Goal: Information Seeking & Learning: Find specific fact

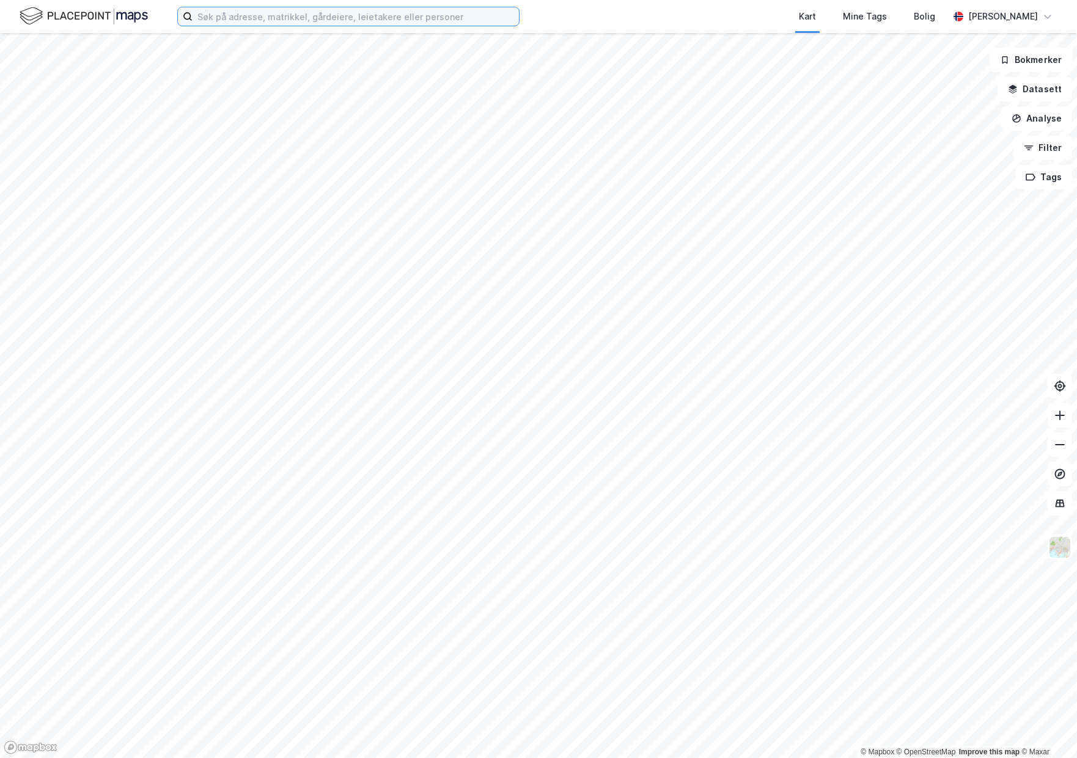
click at [262, 20] on input at bounding box center [355, 16] width 326 height 18
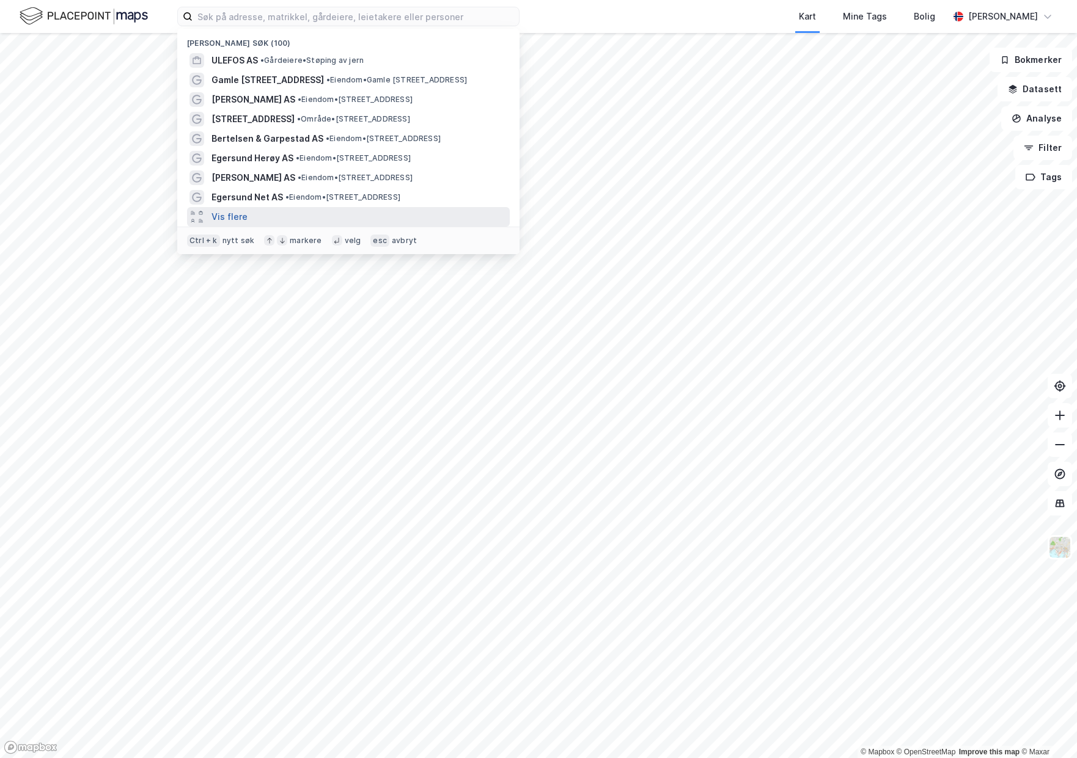
click at [239, 220] on button "Vis flere" at bounding box center [229, 217] width 36 height 15
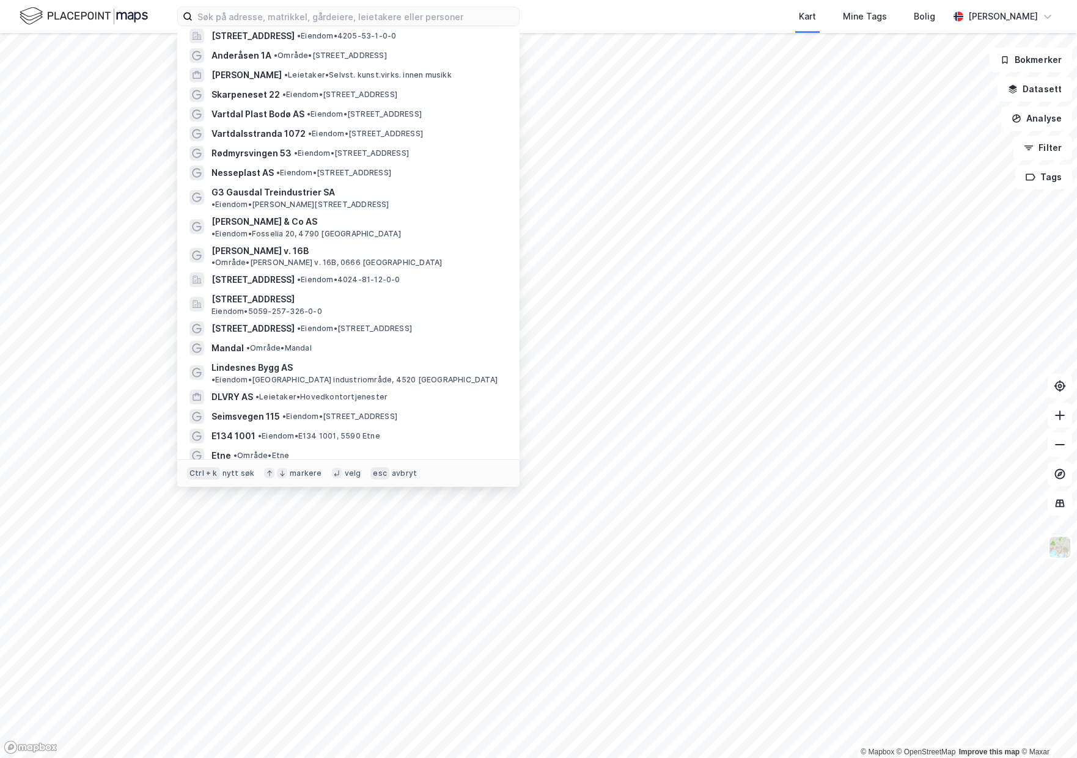
scroll to position [733, 0]
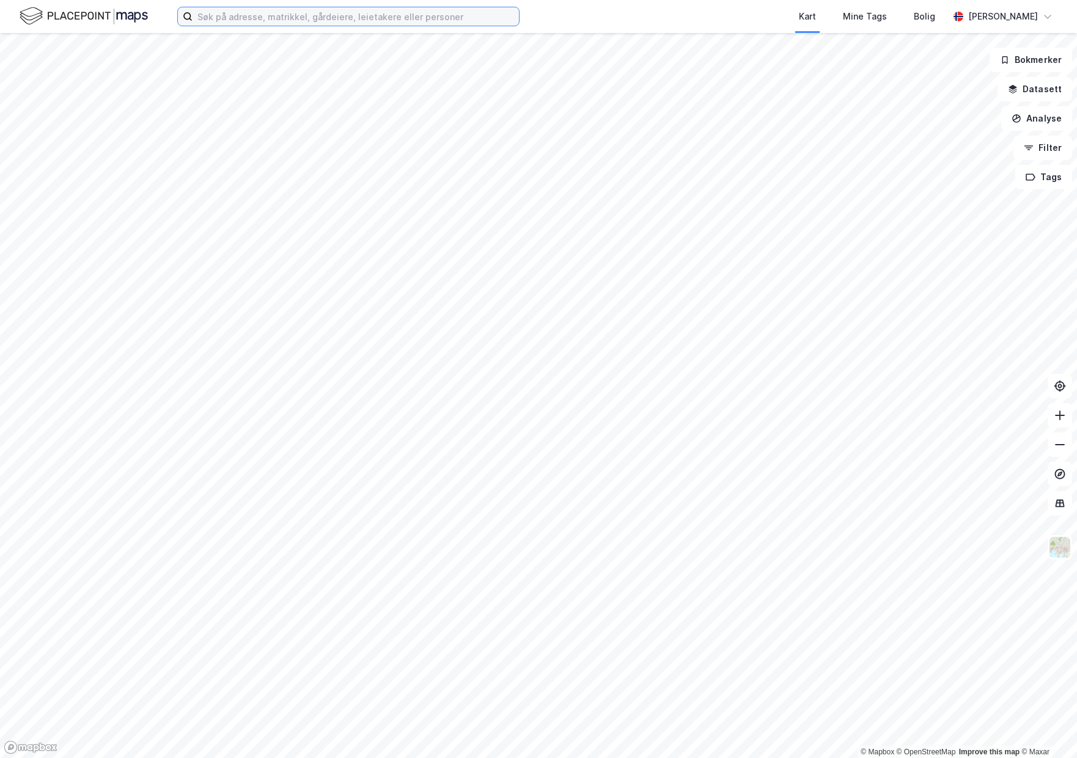
click at [293, 13] on input at bounding box center [355, 16] width 326 height 18
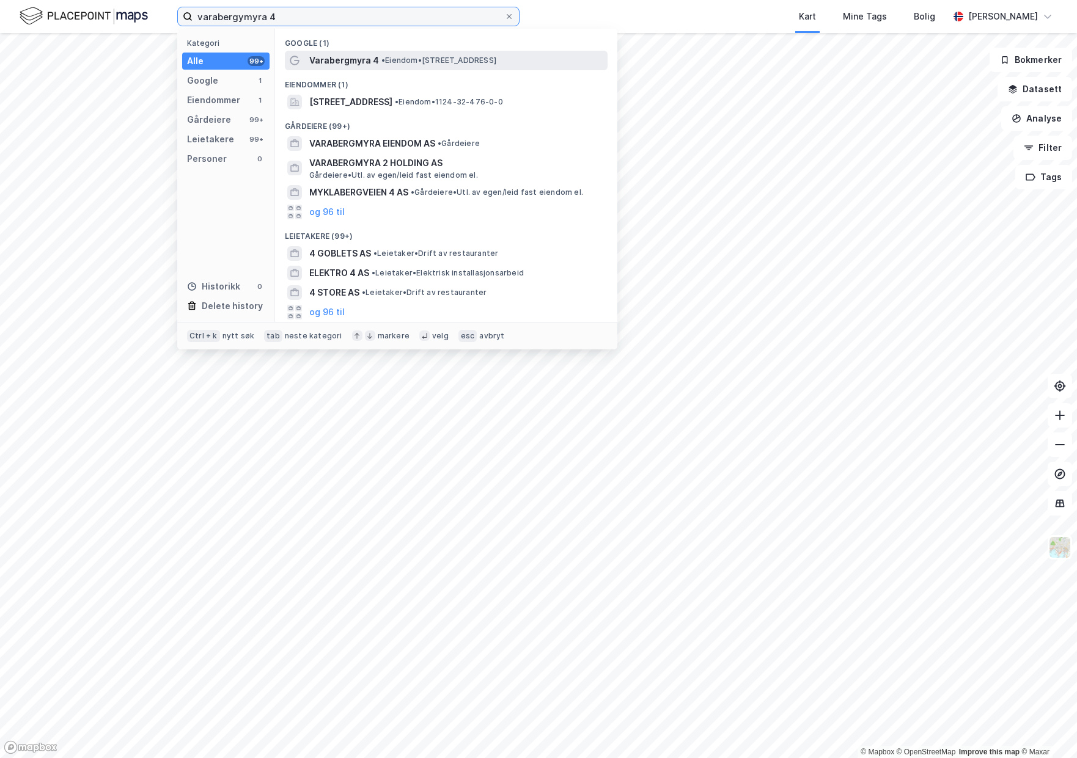
type input "varabergymyra 4"
click at [410, 60] on span "• Eiendom • Varabergmyra 4, 4051 Sola" at bounding box center [438, 61] width 115 height 10
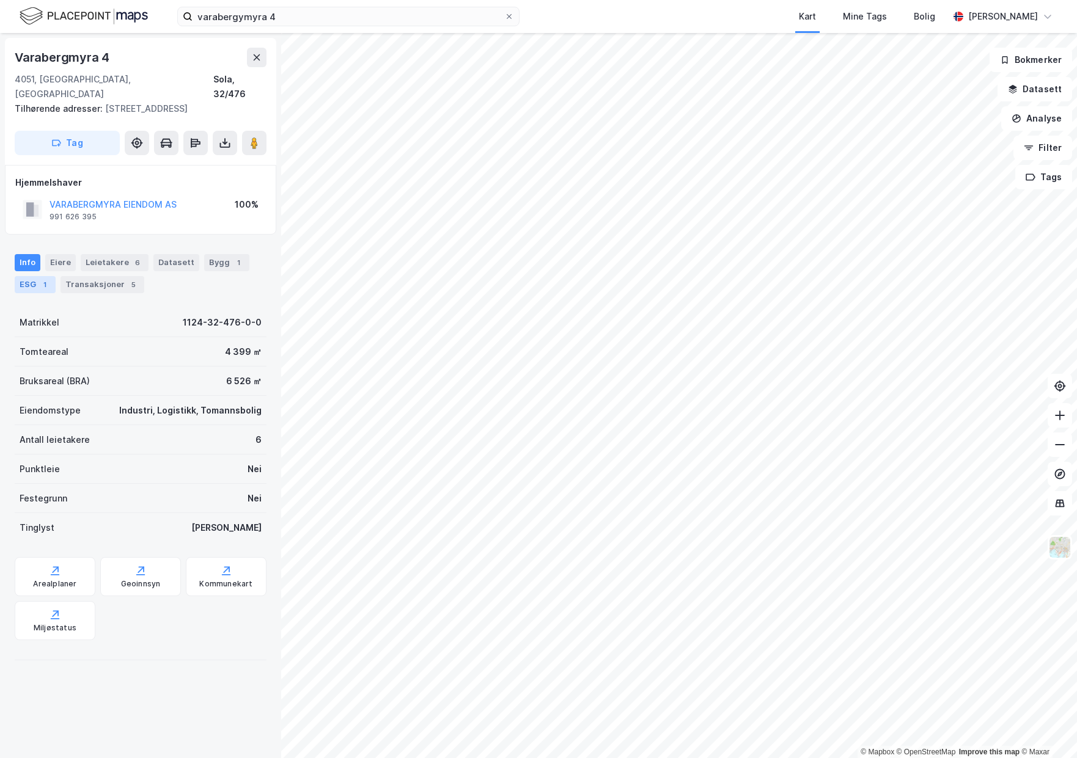
click at [43, 279] on div "1" at bounding box center [44, 285] width 12 height 12
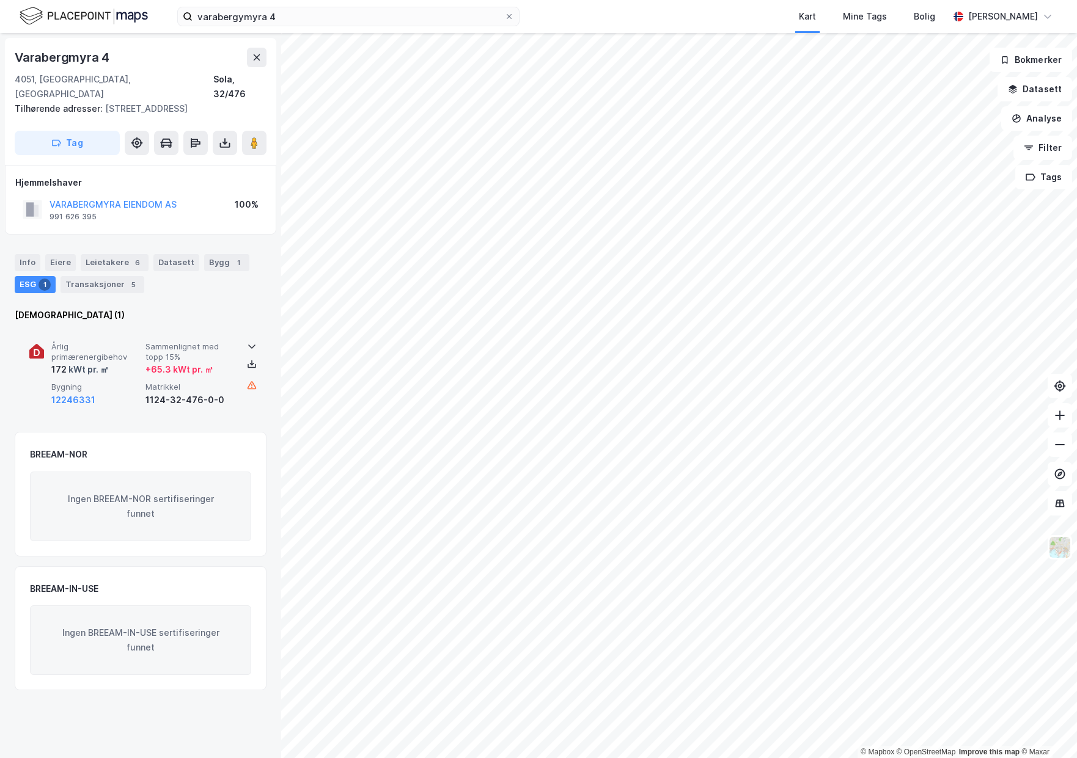
click at [129, 342] on span "Årlig primærenergibehov" at bounding box center [95, 352] width 89 height 21
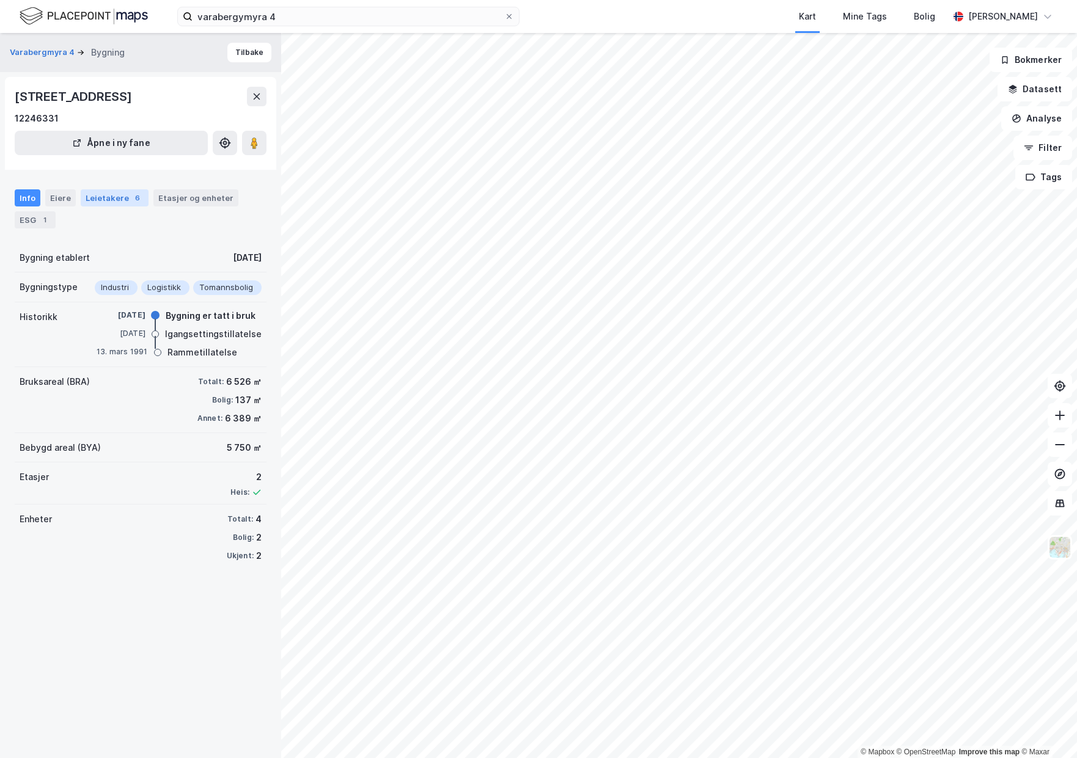
click at [122, 197] on div "Leietakere 6" at bounding box center [115, 197] width 68 height 17
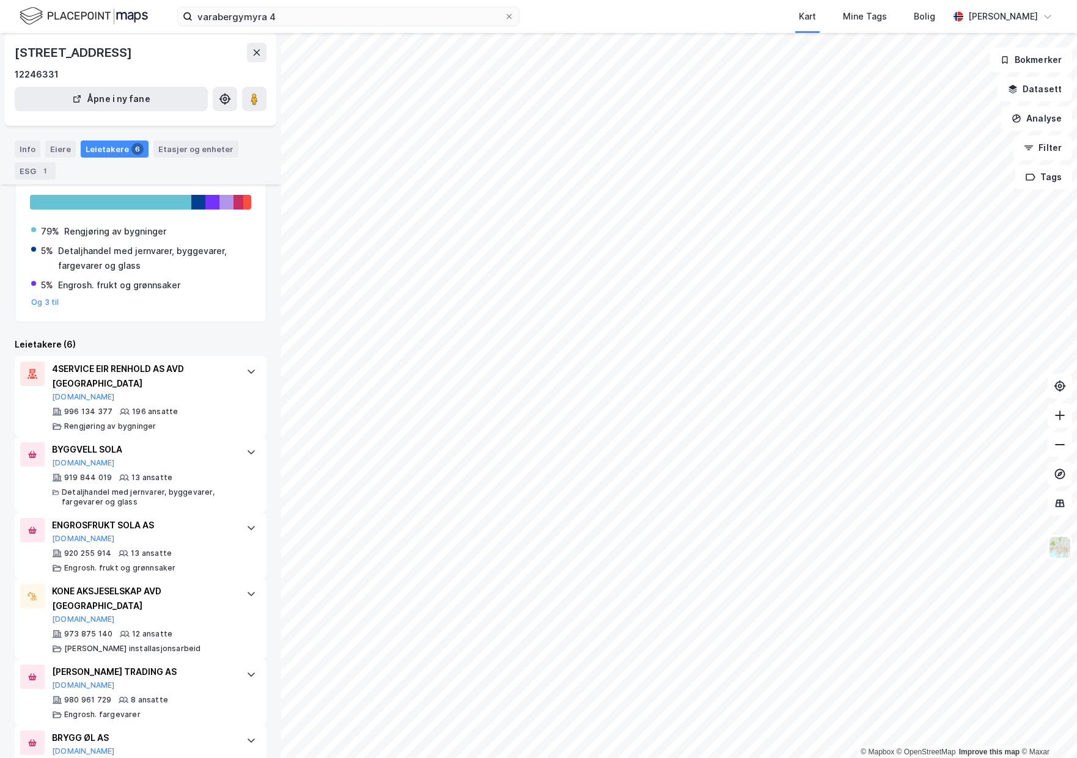
scroll to position [155, 0]
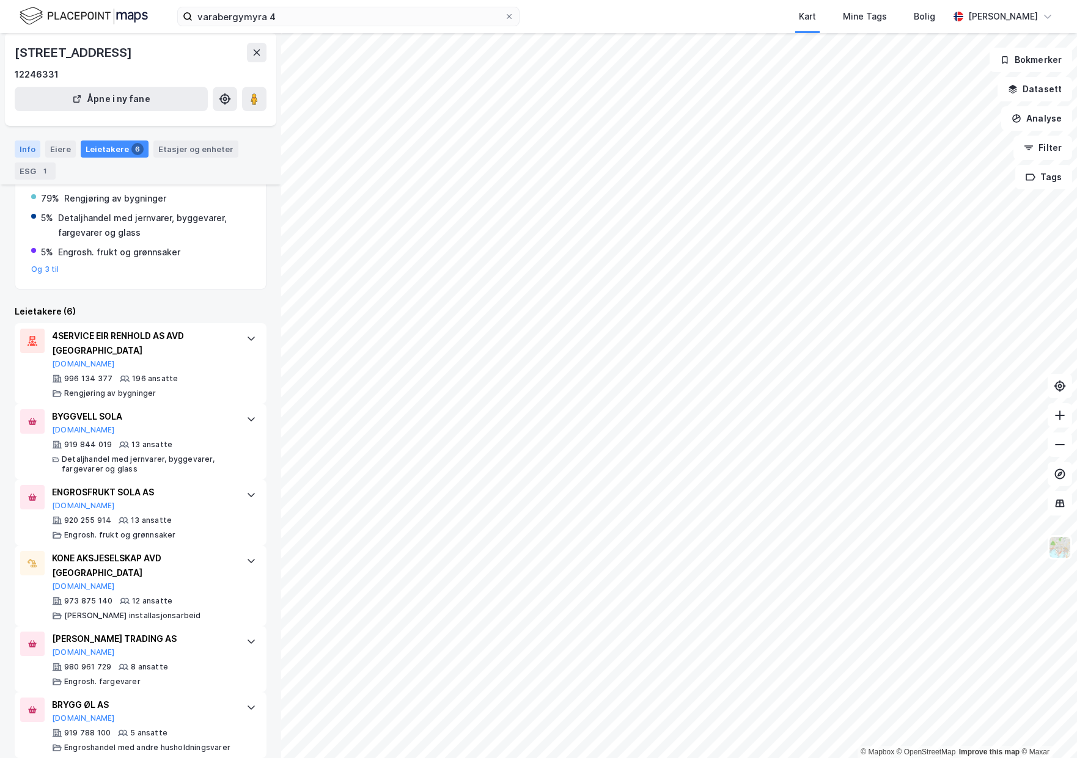
click at [34, 147] on div "Info" at bounding box center [28, 149] width 26 height 17
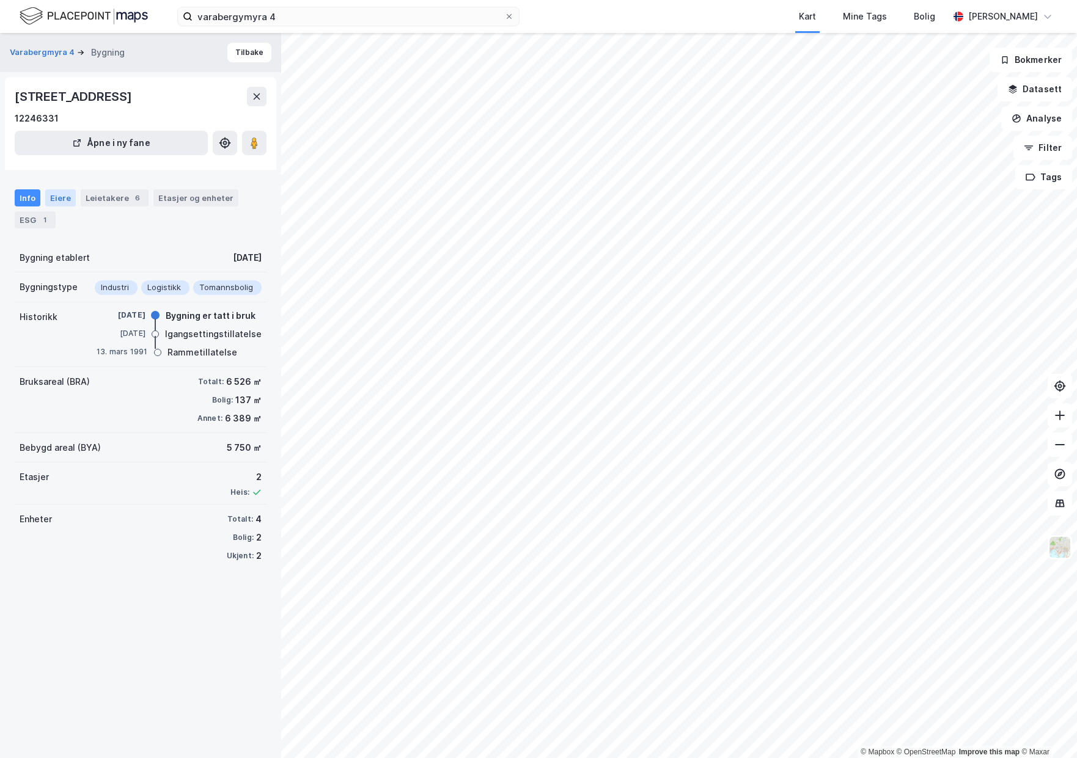
click at [66, 193] on div "Eiere" at bounding box center [60, 197] width 31 height 17
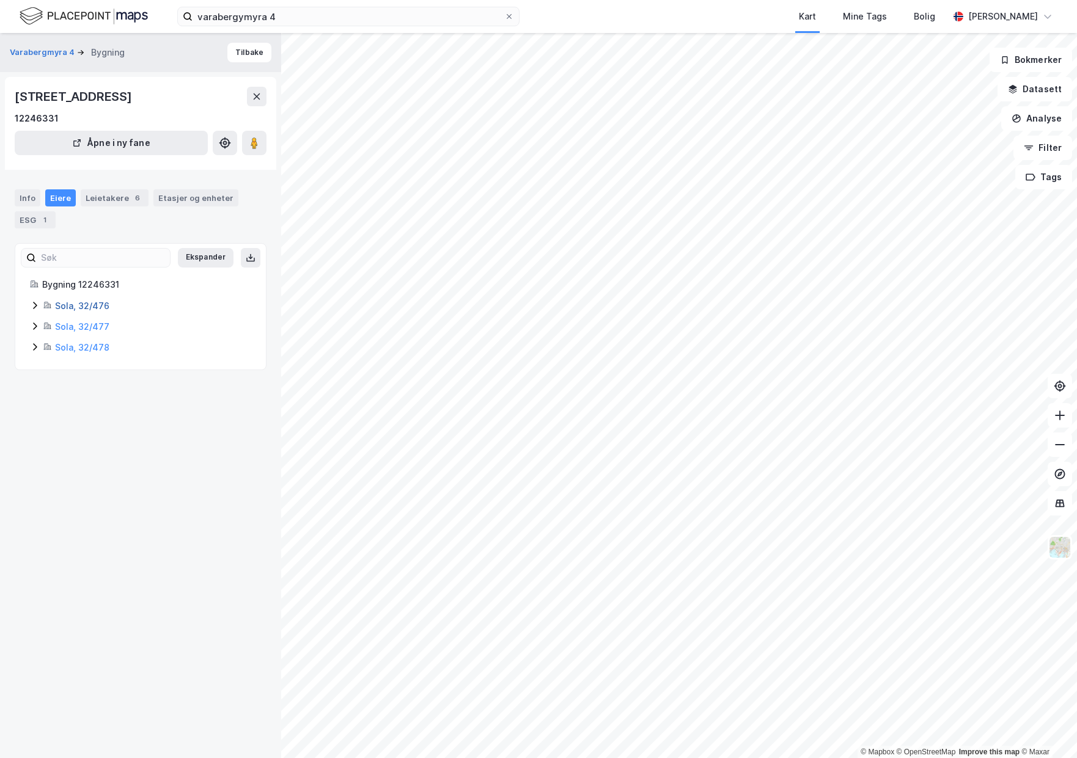
click at [76, 309] on link "Sola, 32/476" at bounding box center [82, 306] width 54 height 10
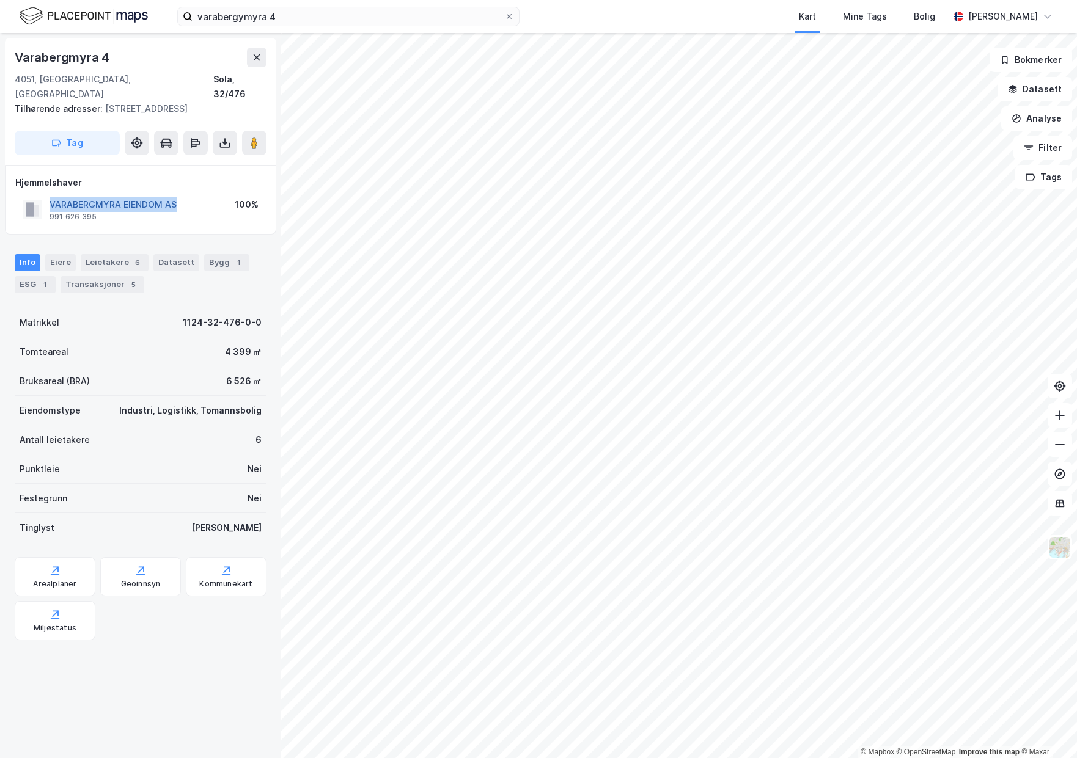
drag, startPoint x: 186, startPoint y: 188, endPoint x: 51, endPoint y: 192, distance: 135.1
click at [51, 195] on div "VARABERGMYRA EIENDOM AS 991 626 395 100%" at bounding box center [140, 209] width 251 height 29
copy button "VARABERGMYRA EIENDOM AS"
